Goal: Information Seeking & Learning: Learn about a topic

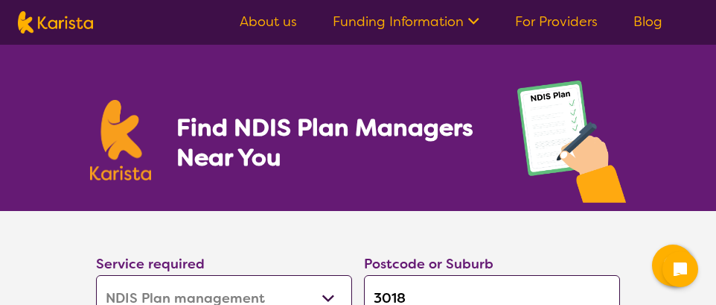
select select "NDIS Plan management"
select select "AD"
select select "NDIS"
select select "NDIS Plan management"
select select "AD"
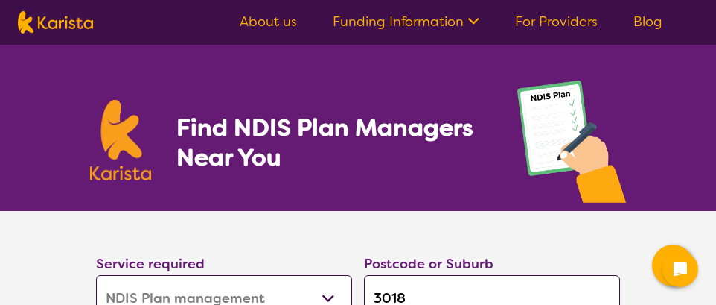
select select "NDIS"
select select "NDIS Plan management"
select select "AD"
select select "NDIS"
select select "NDIS Plan management"
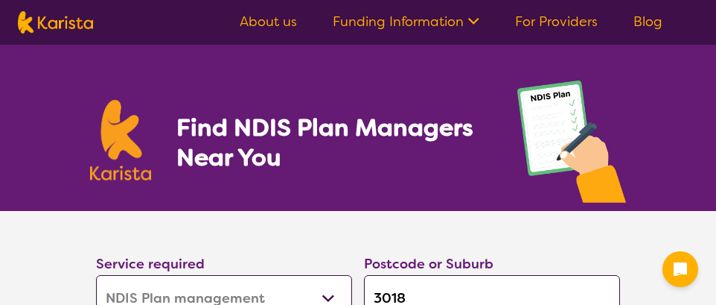
select select "AD"
select select "NDIS"
